Goal: Use online tool/utility: Use online tool/utility

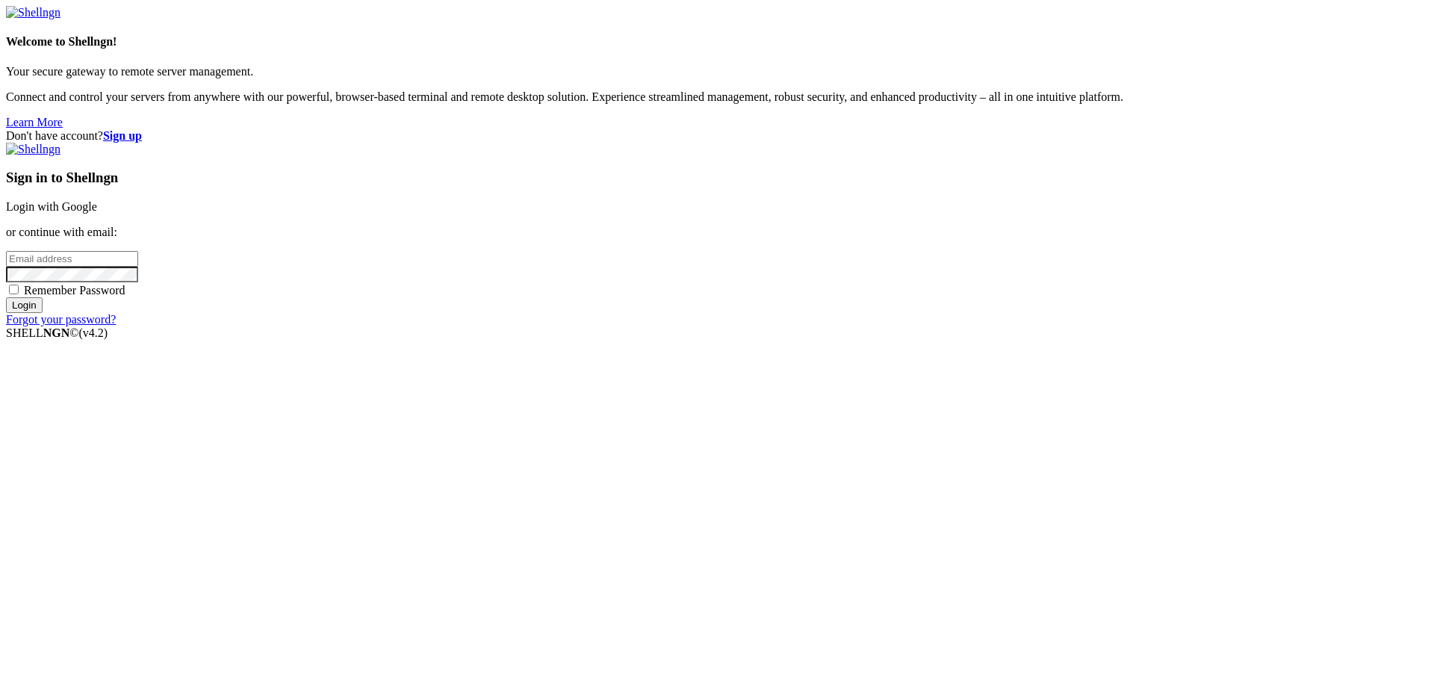
type input "[PERSON_NAME][EMAIL_ADDRESS][DOMAIN_NAME]"
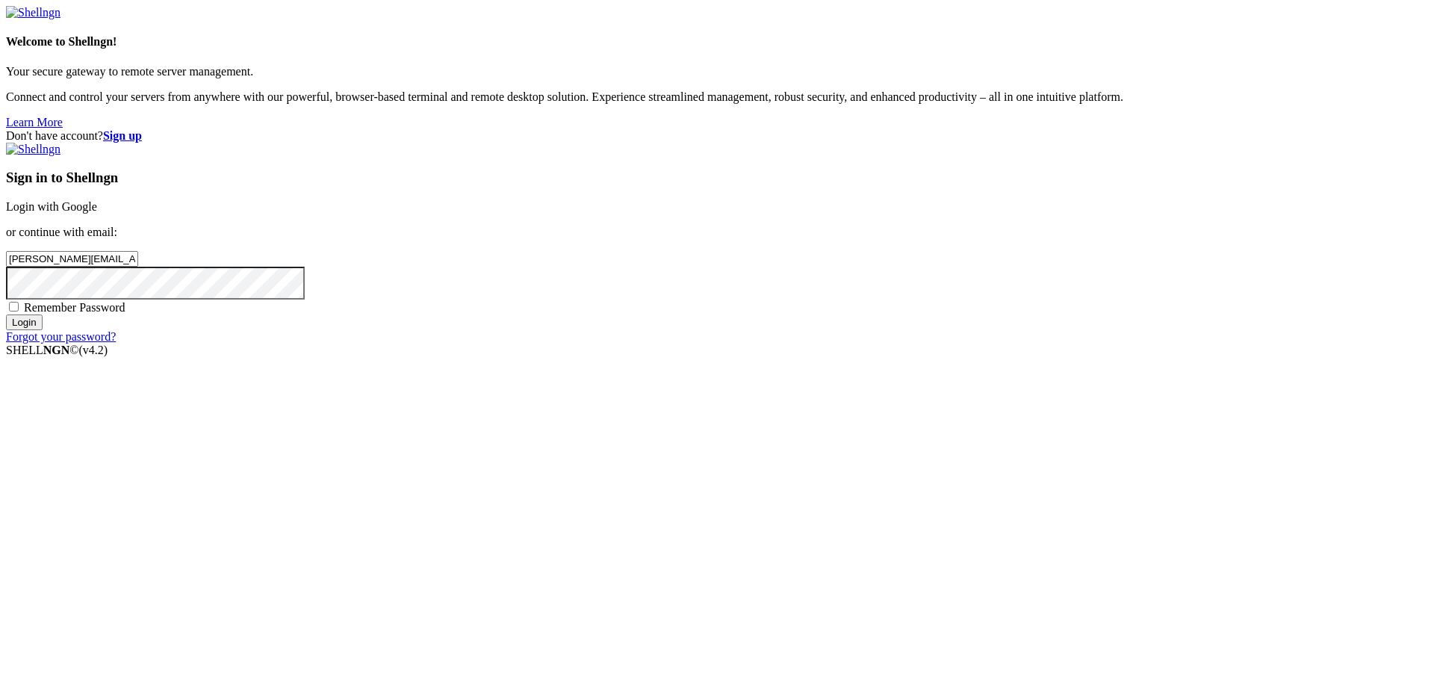
click at [43, 330] on input "Login" at bounding box center [24, 322] width 37 height 16
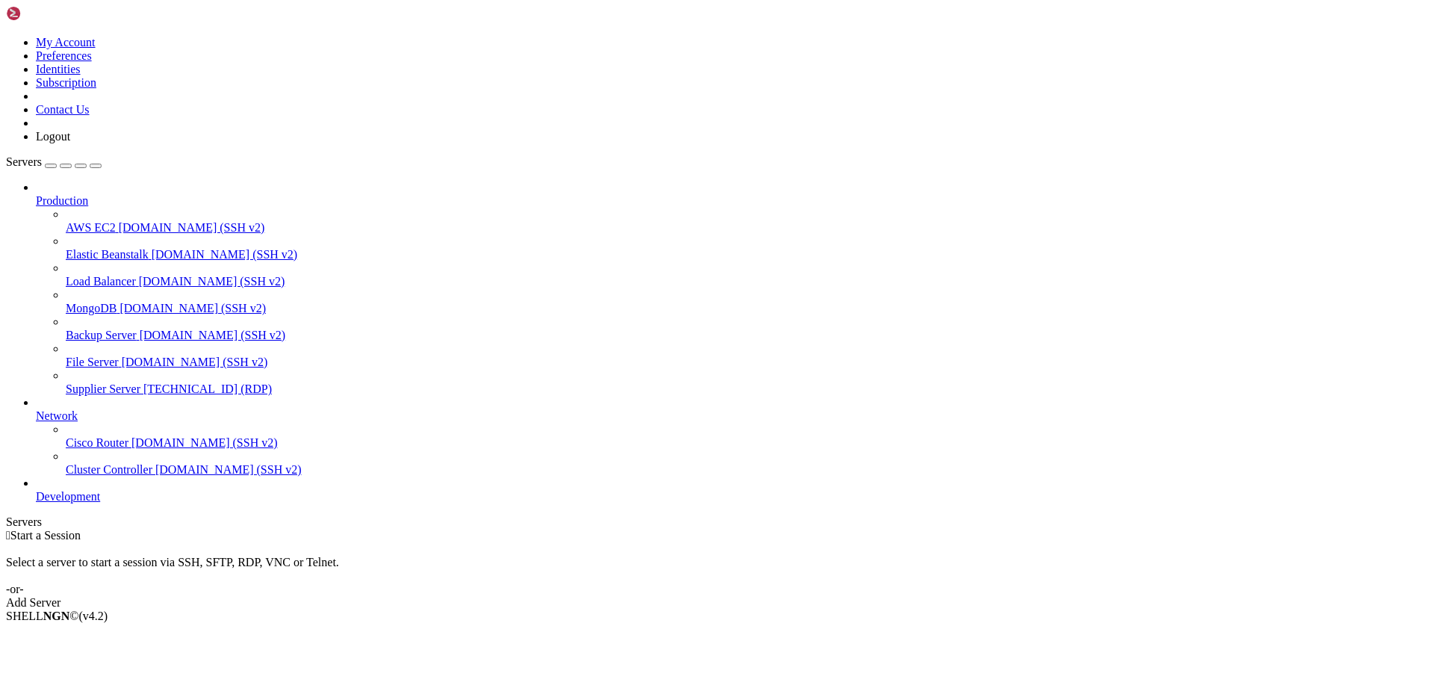
click at [143, 382] on span "[TECHNICAL_ID] (RDP)" at bounding box center [207, 388] width 128 height 13
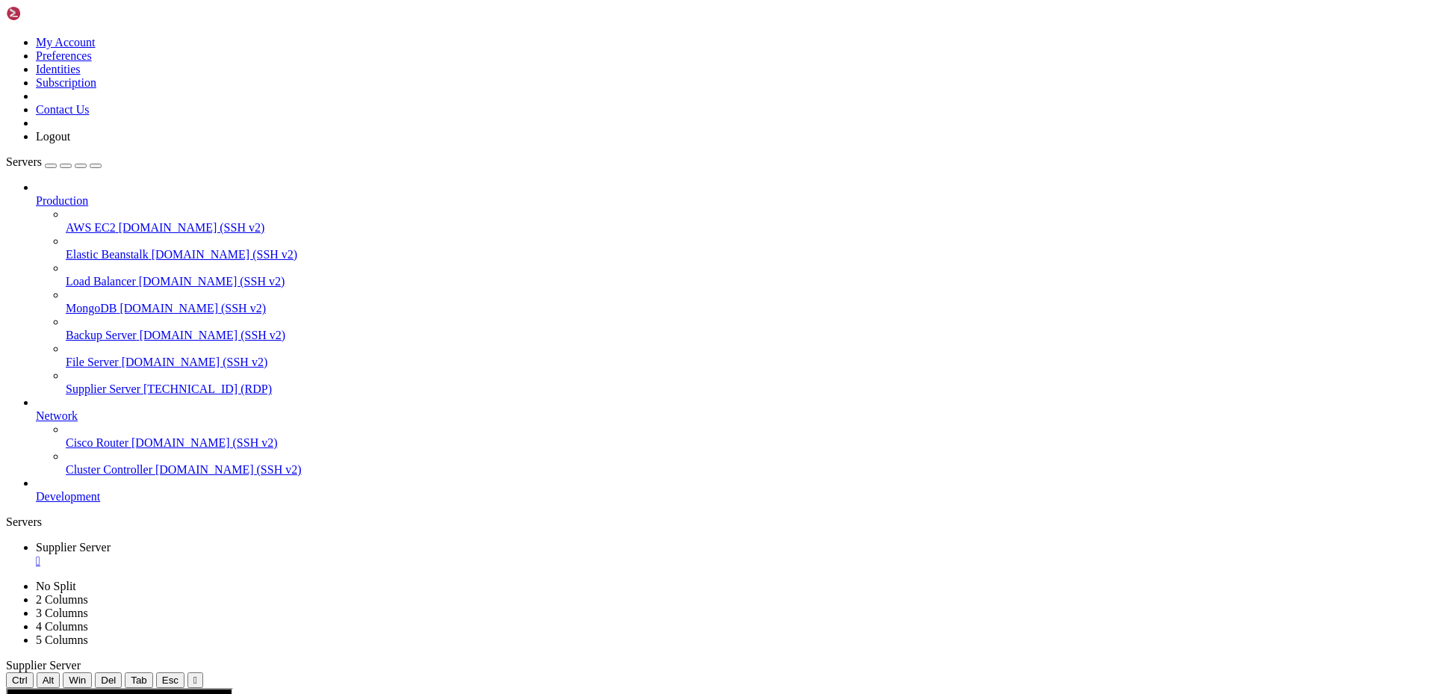
drag, startPoint x: 478, startPoint y: 1005, endPoint x: 377, endPoint y: 1006, distance: 100.8
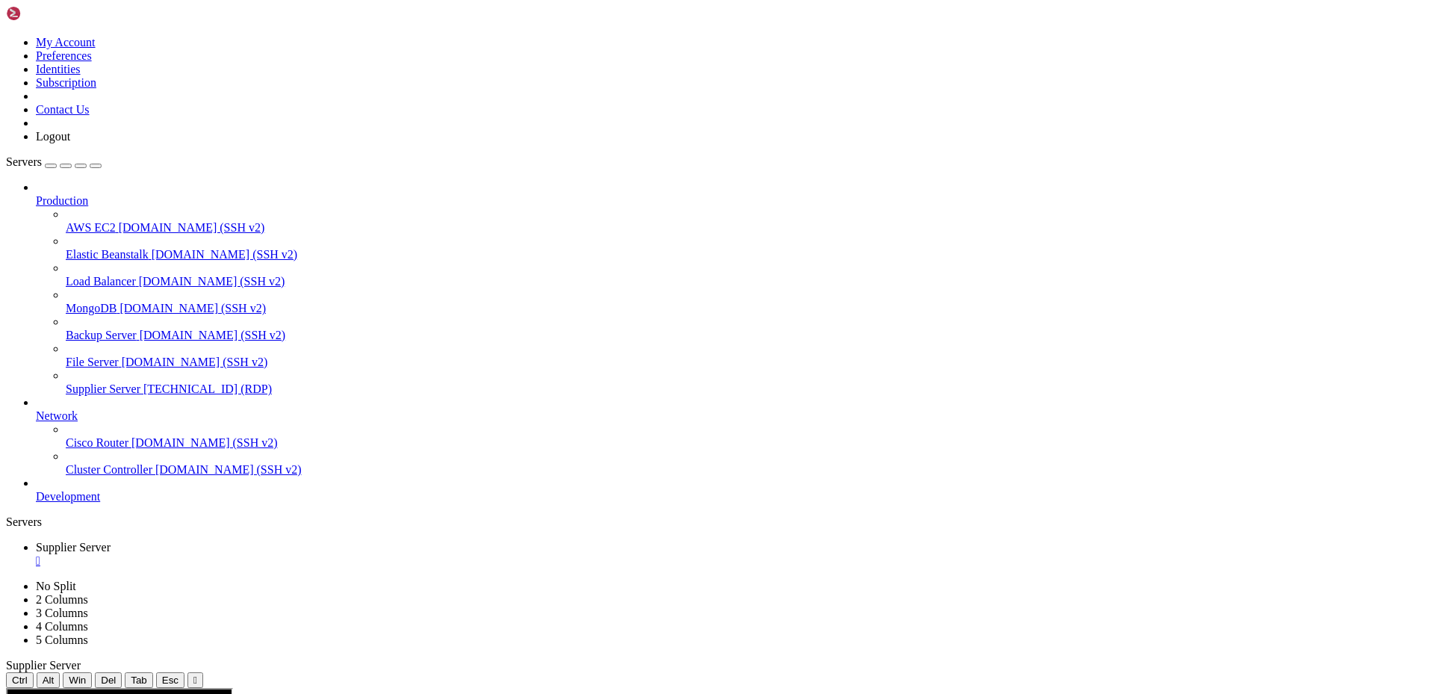
click at [302, 554] on div "" at bounding box center [732, 560] width 1392 height 13
